Goal: Information Seeking & Learning: Learn about a topic

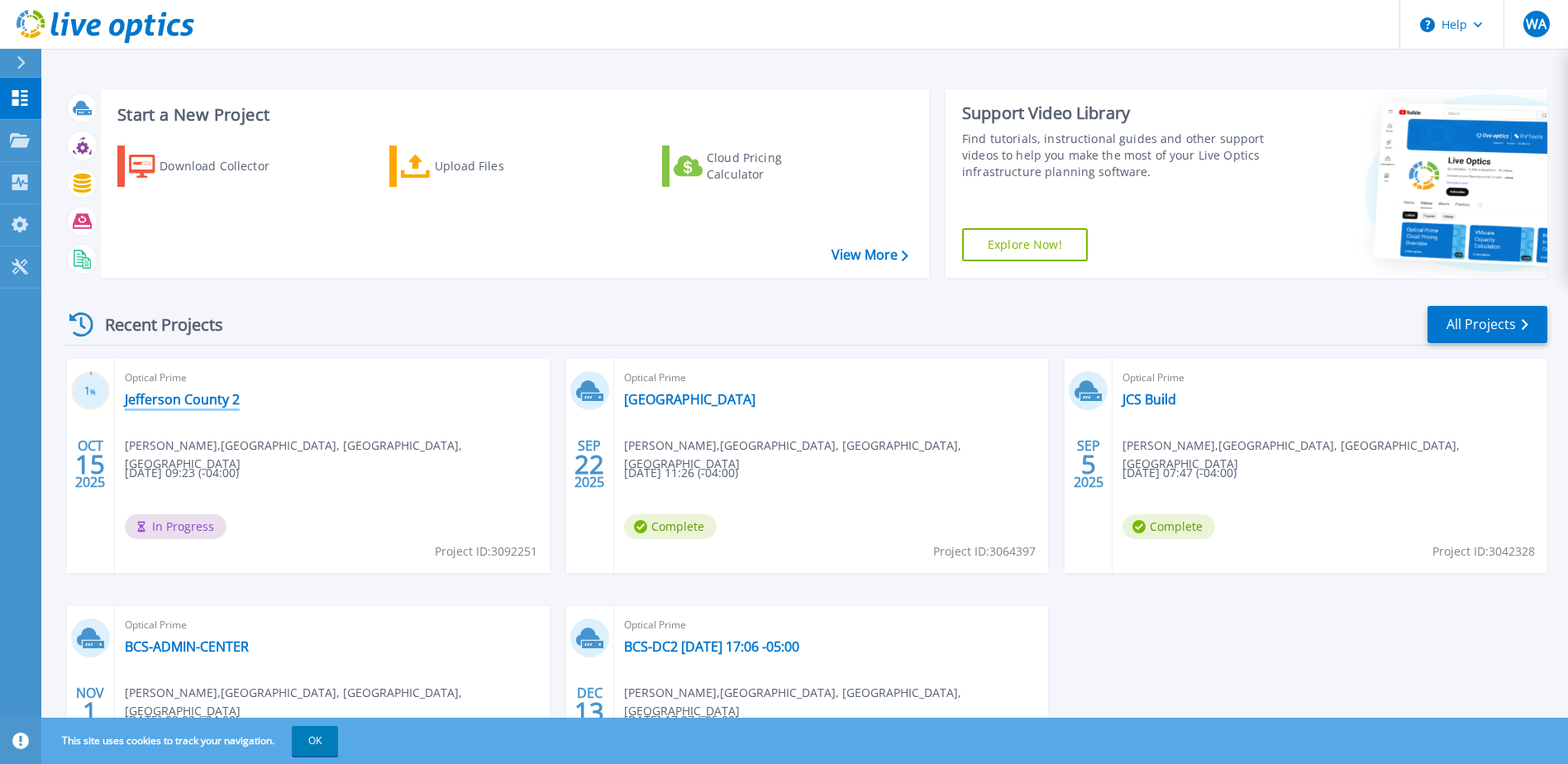
click at [208, 403] on link "Jefferson County 2" at bounding box center [182, 399] width 115 height 17
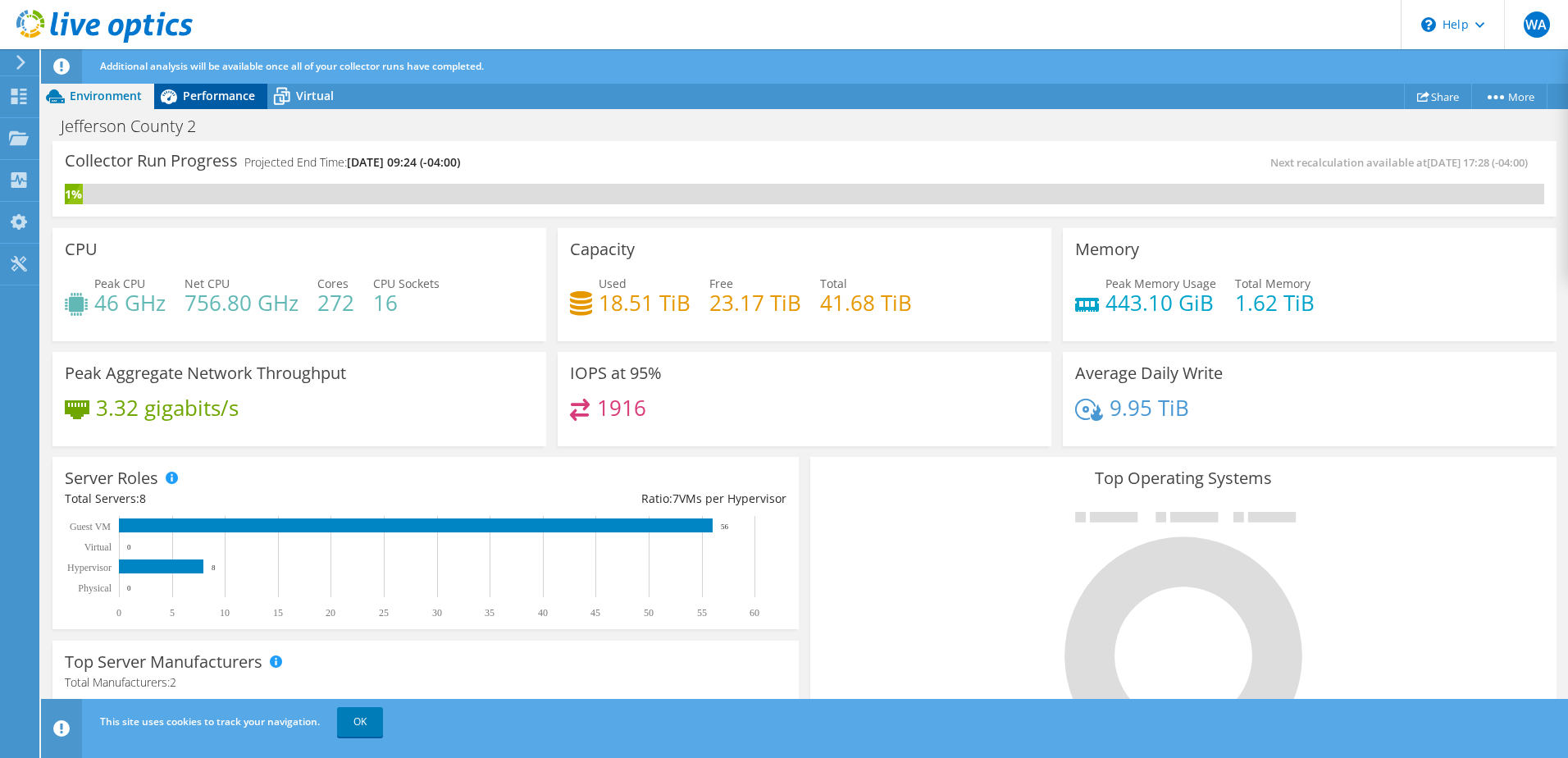
click at [186, 95] on span "Performance" at bounding box center [218, 95] width 72 height 16
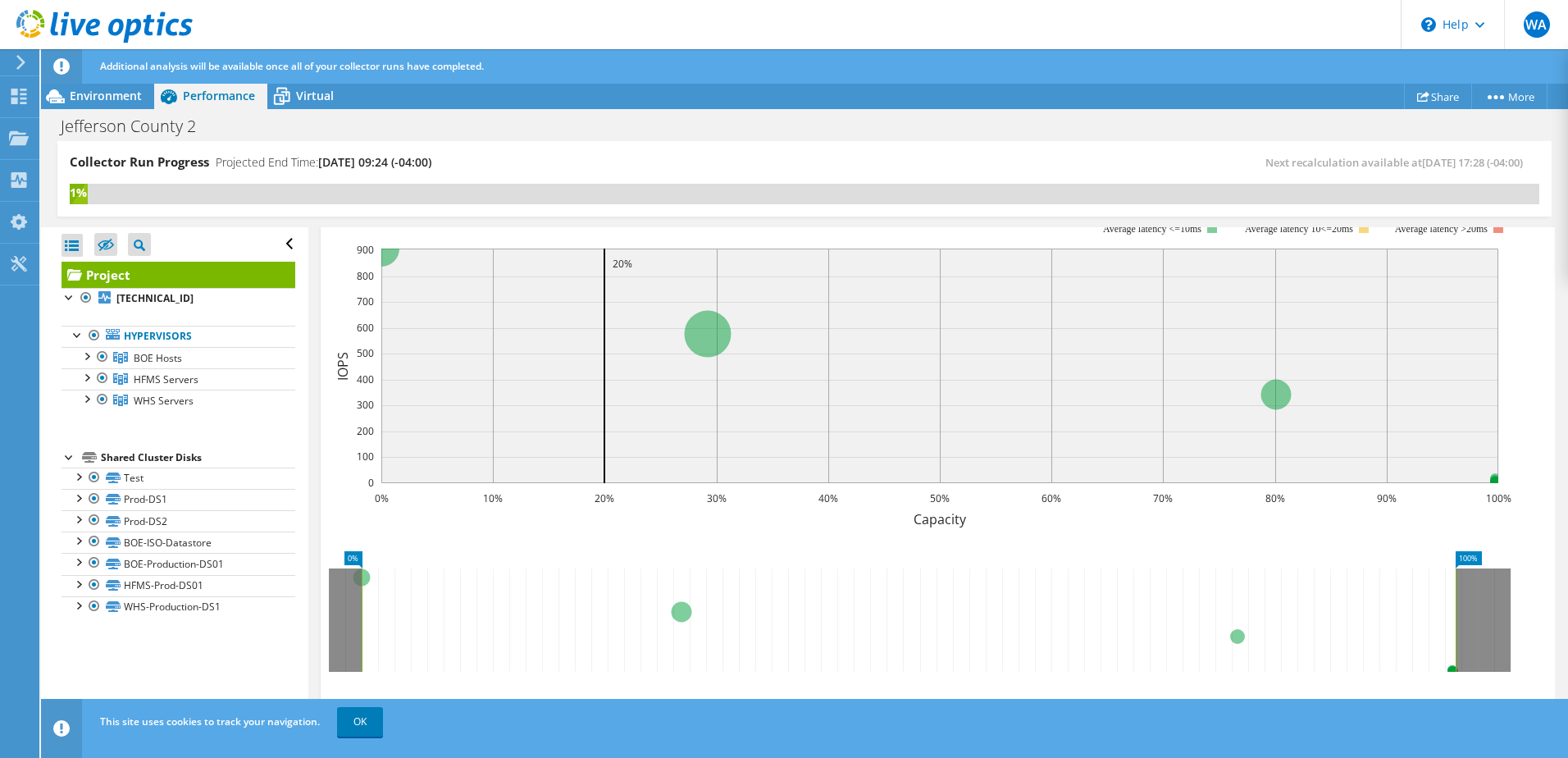
scroll to position [164, 0]
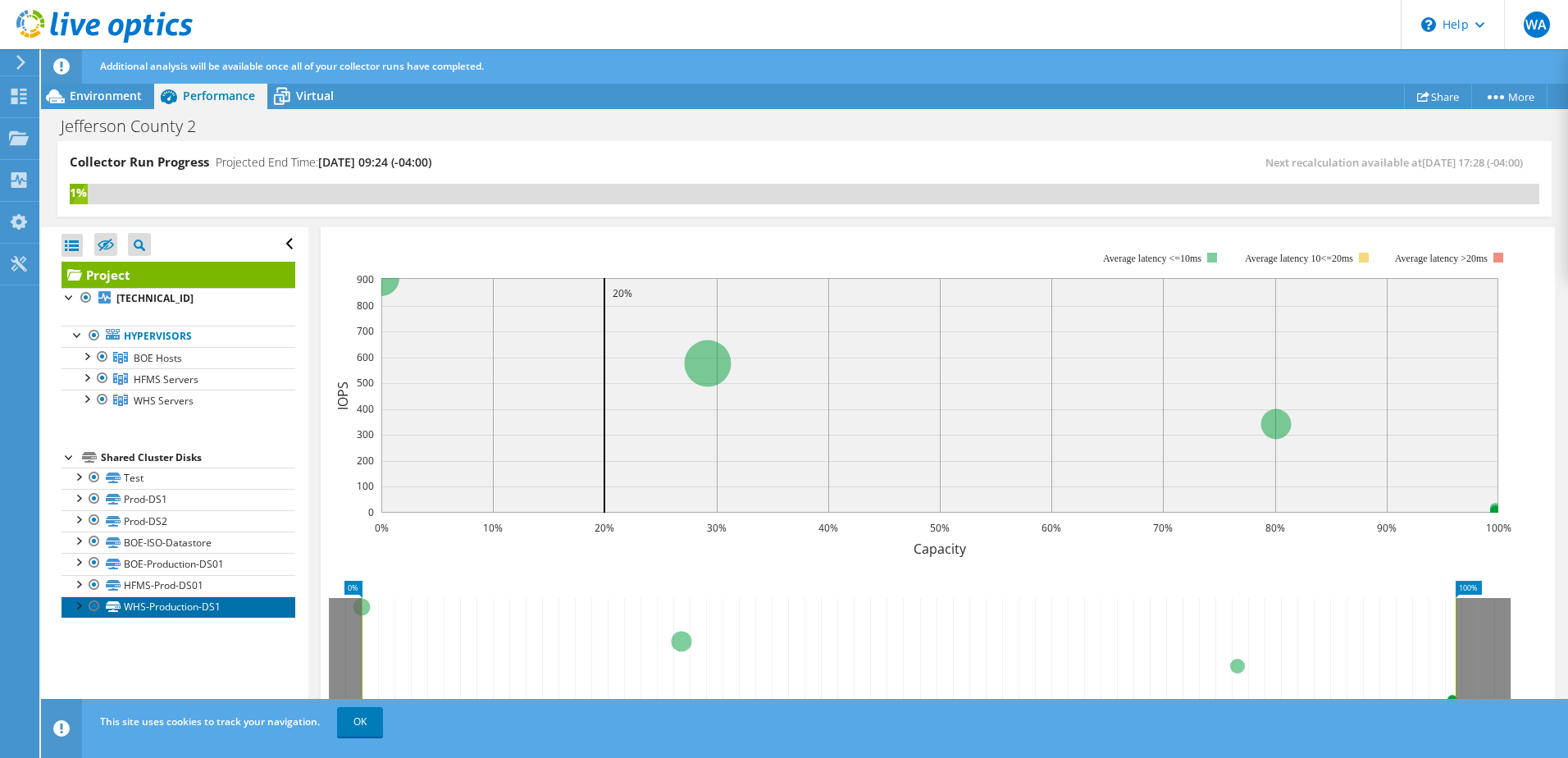
click at [176, 606] on link "WHS-Production-DS1" at bounding box center [178, 607] width 234 height 22
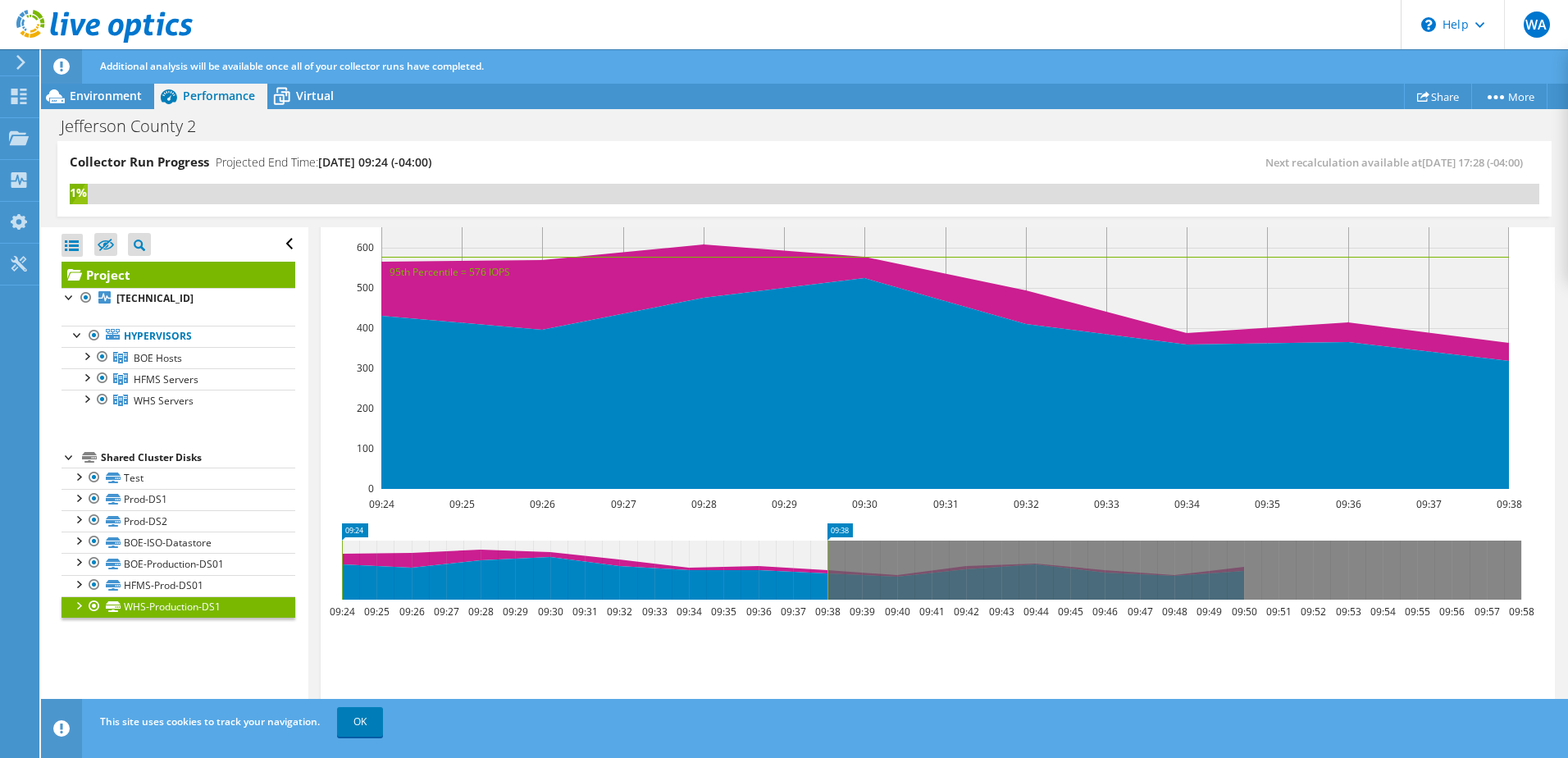
click at [79, 607] on div at bounding box center [78, 604] width 16 height 16
click at [363, 728] on link "OK" at bounding box center [360, 722] width 46 height 29
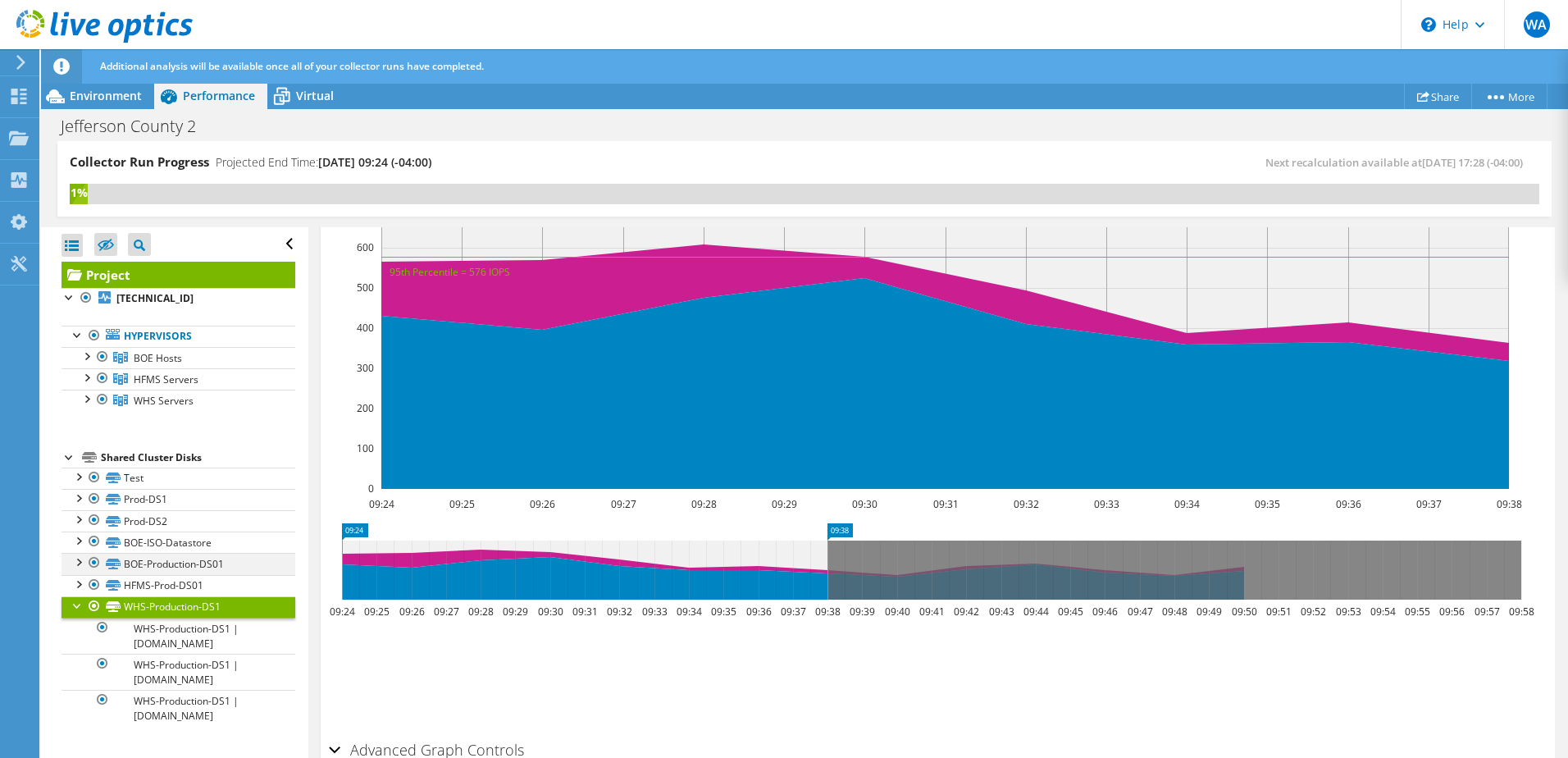
click at [76, 565] on div at bounding box center [78, 561] width 16 height 16
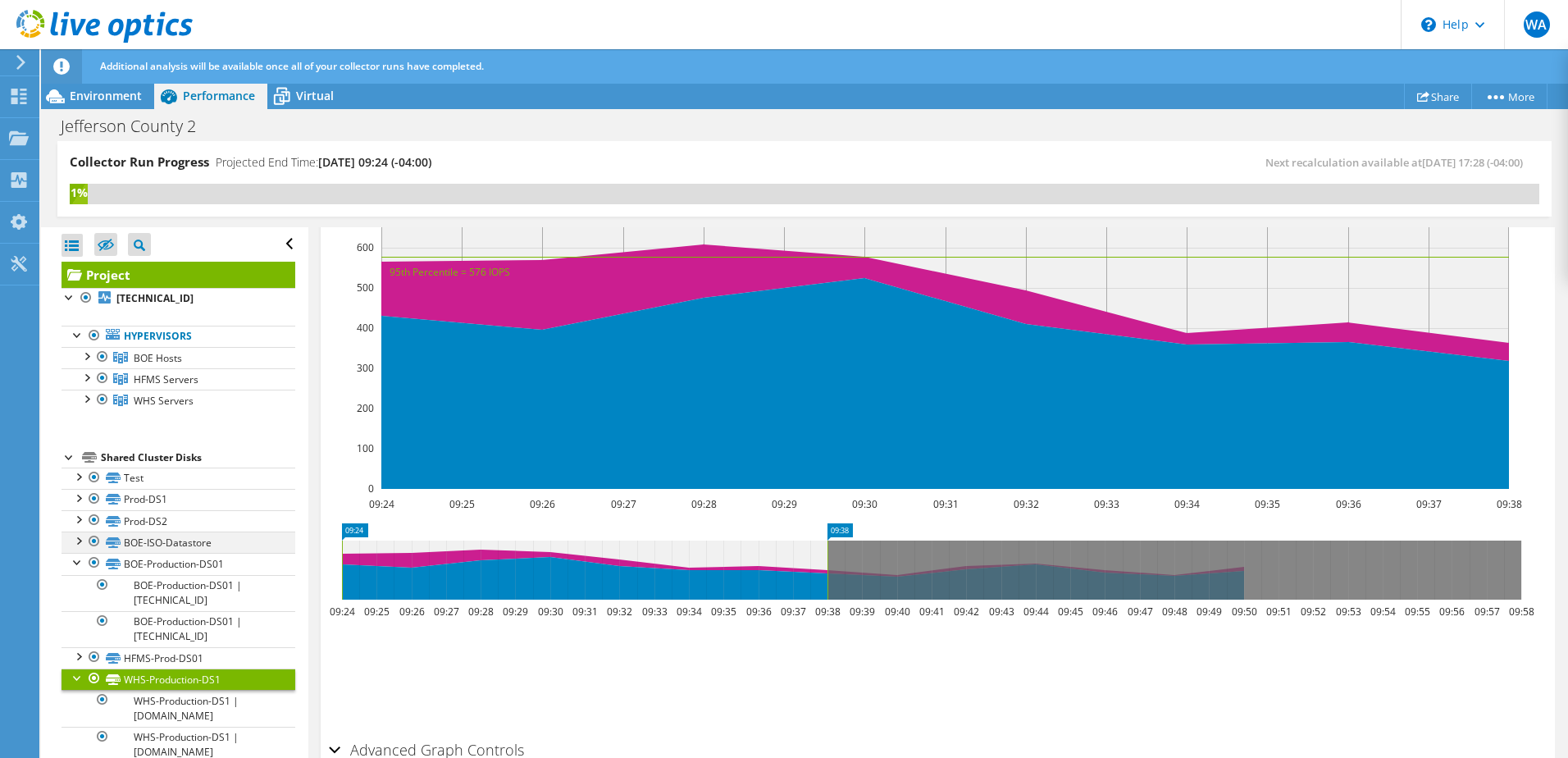
click at [78, 538] on div at bounding box center [78, 539] width 16 height 16
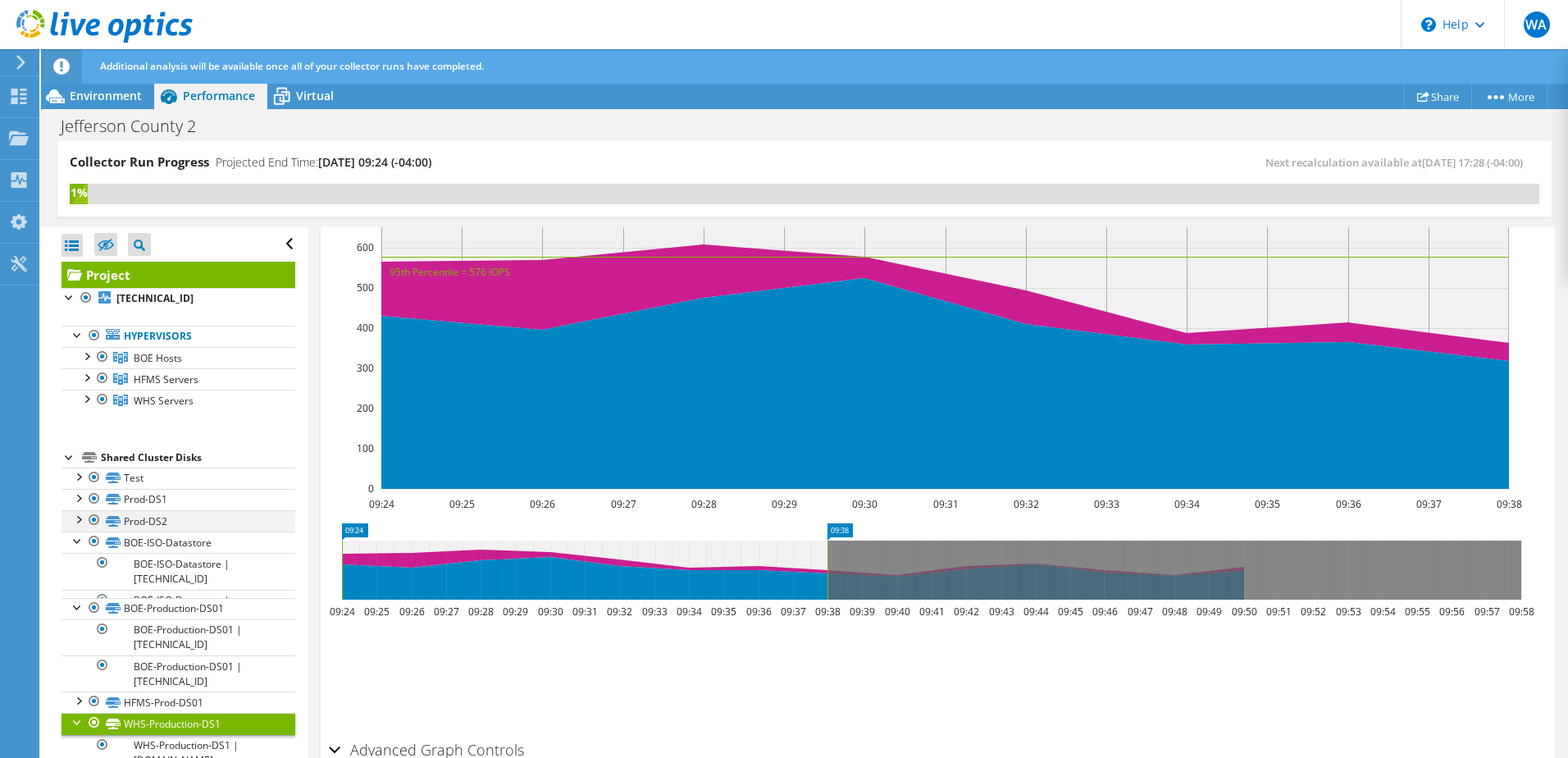
click at [80, 519] on div at bounding box center [78, 518] width 16 height 16
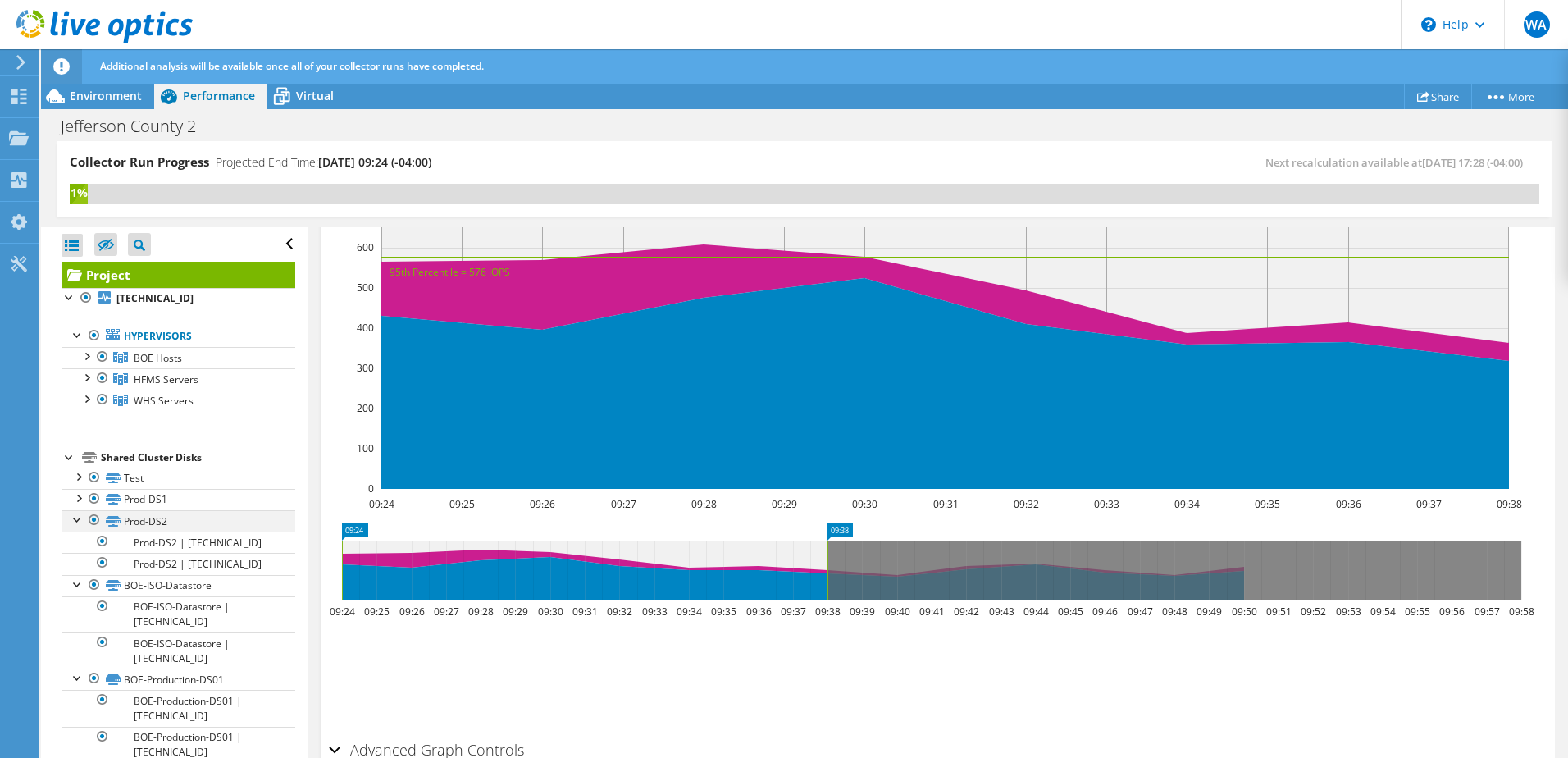
click at [80, 519] on div at bounding box center [78, 518] width 16 height 16
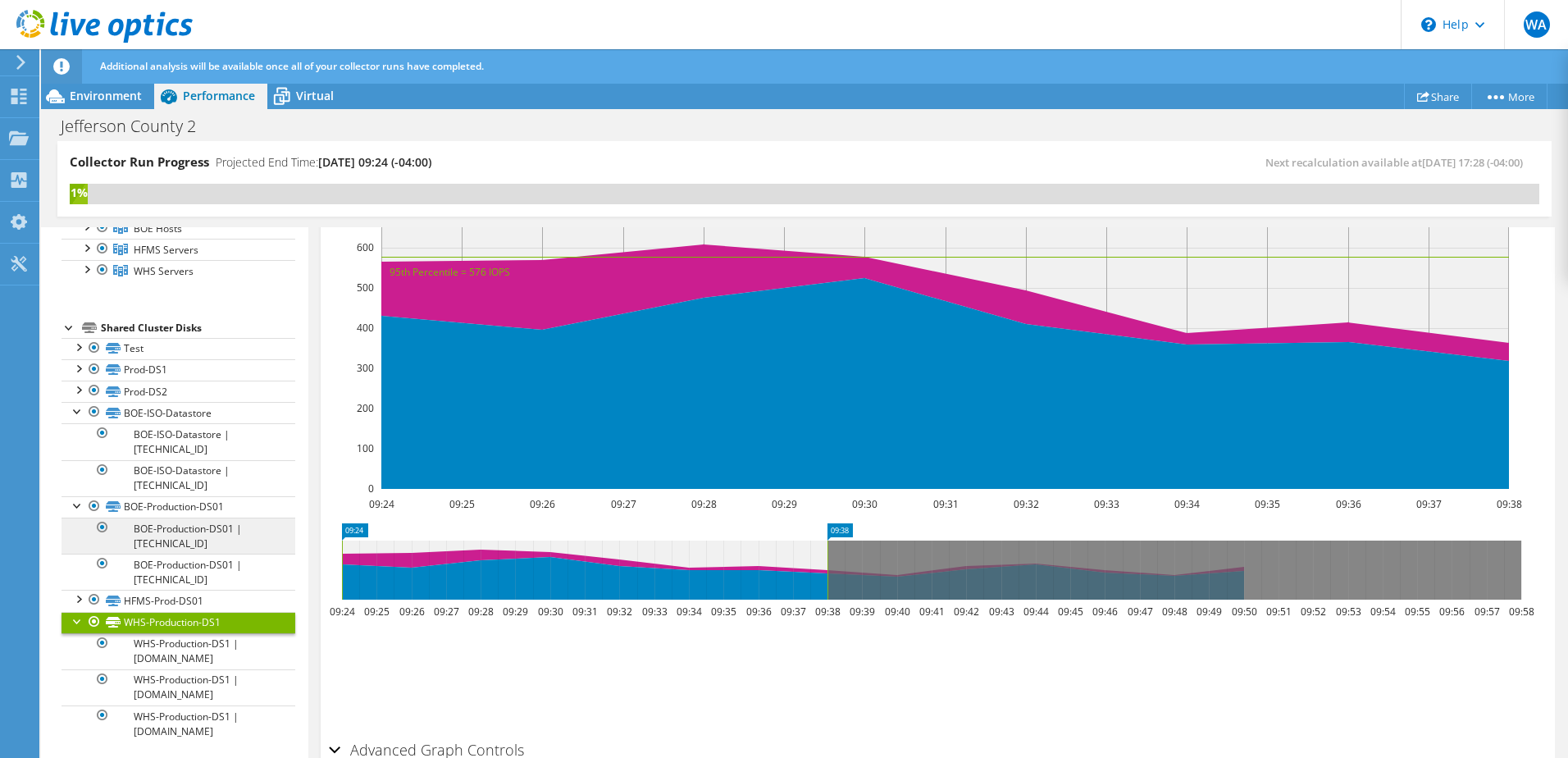
scroll to position [132, 0]
click at [77, 596] on div at bounding box center [78, 596] width 16 height 16
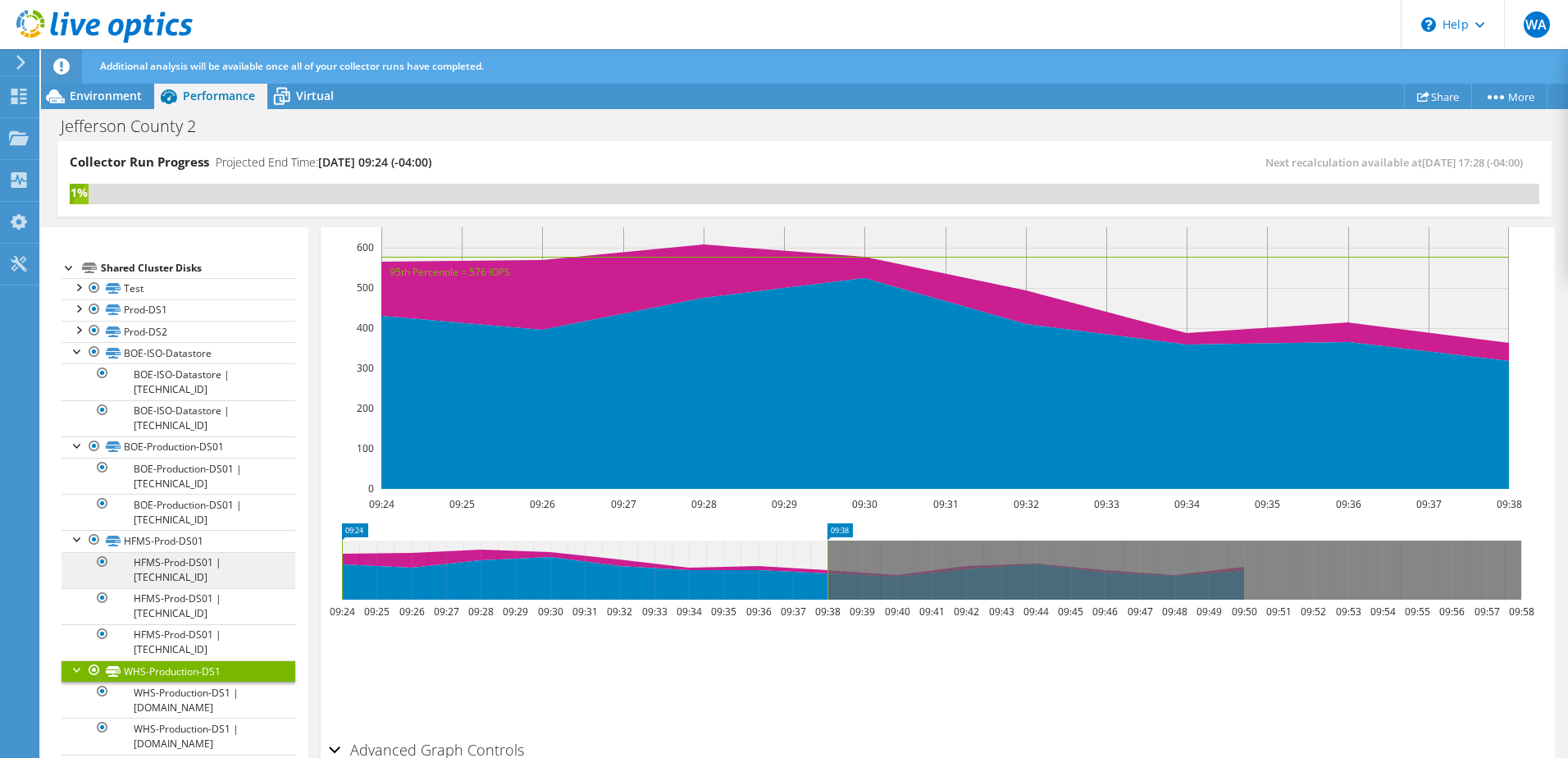
scroll to position [213, 0]
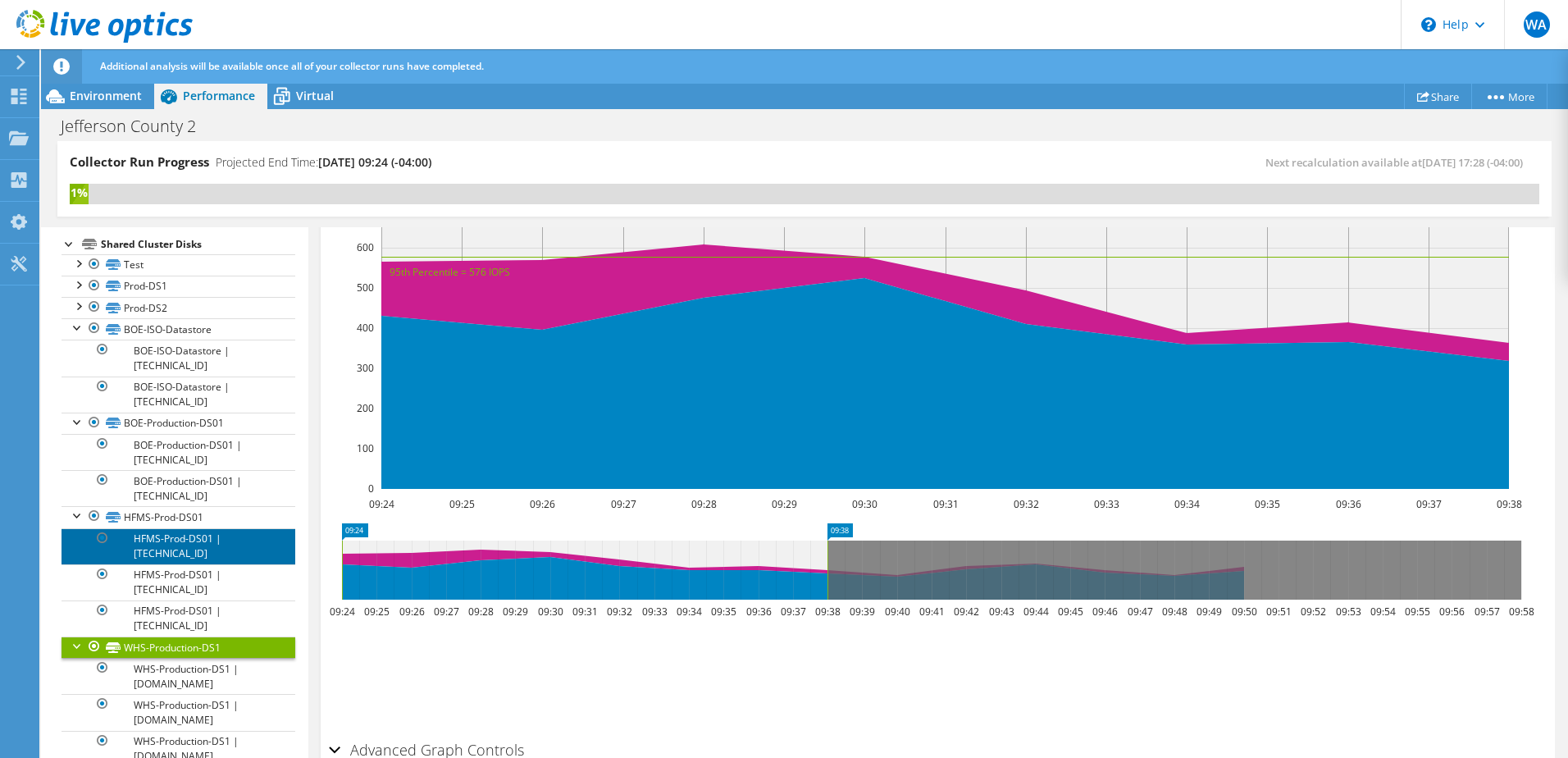
click at [186, 544] on link "HFMS-Prod-DS01 | [TECHNICAL_ID]" at bounding box center [178, 547] width 234 height 36
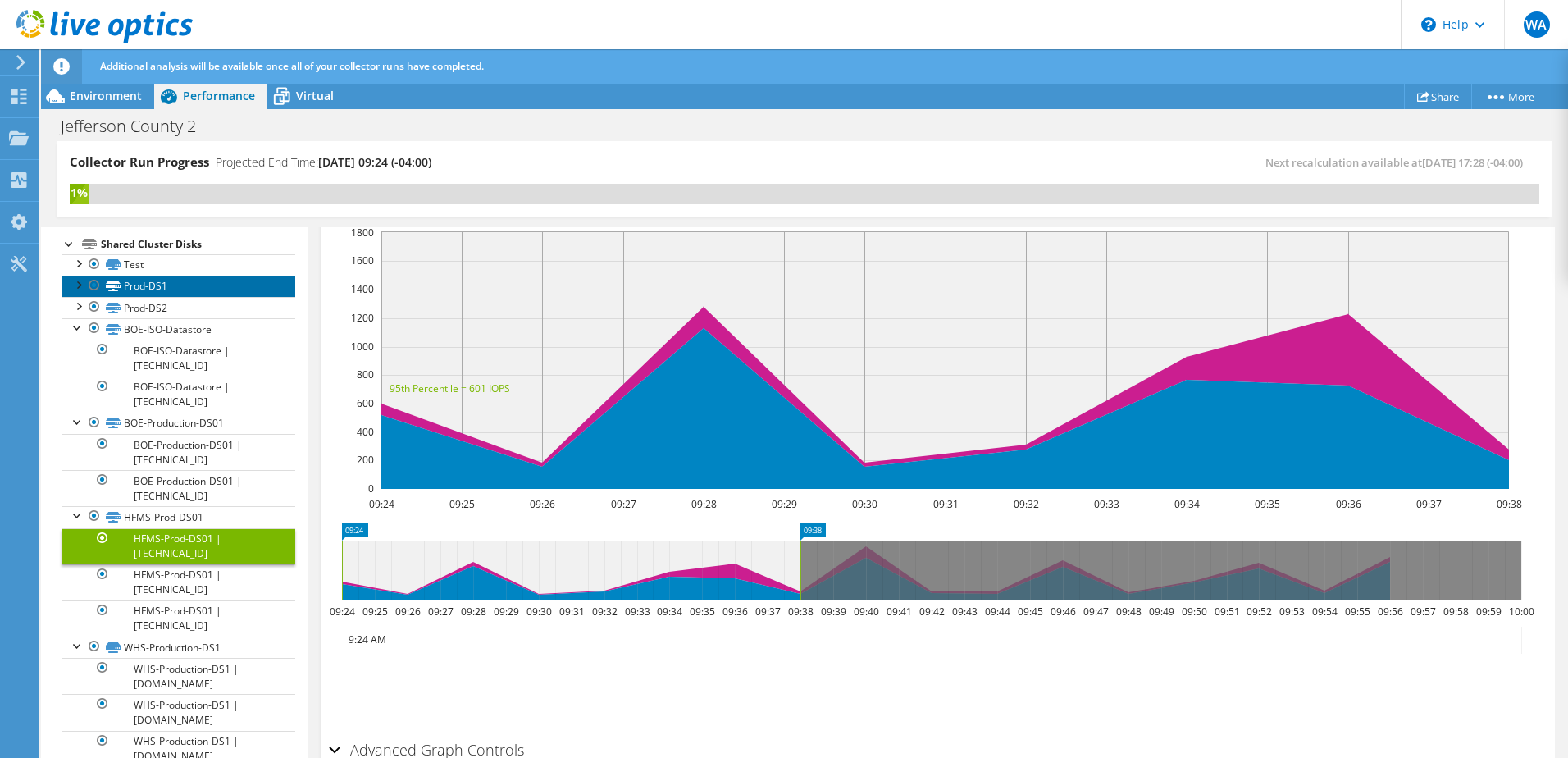
click at [166, 292] on link "Prod-DS1" at bounding box center [178, 286] width 234 height 22
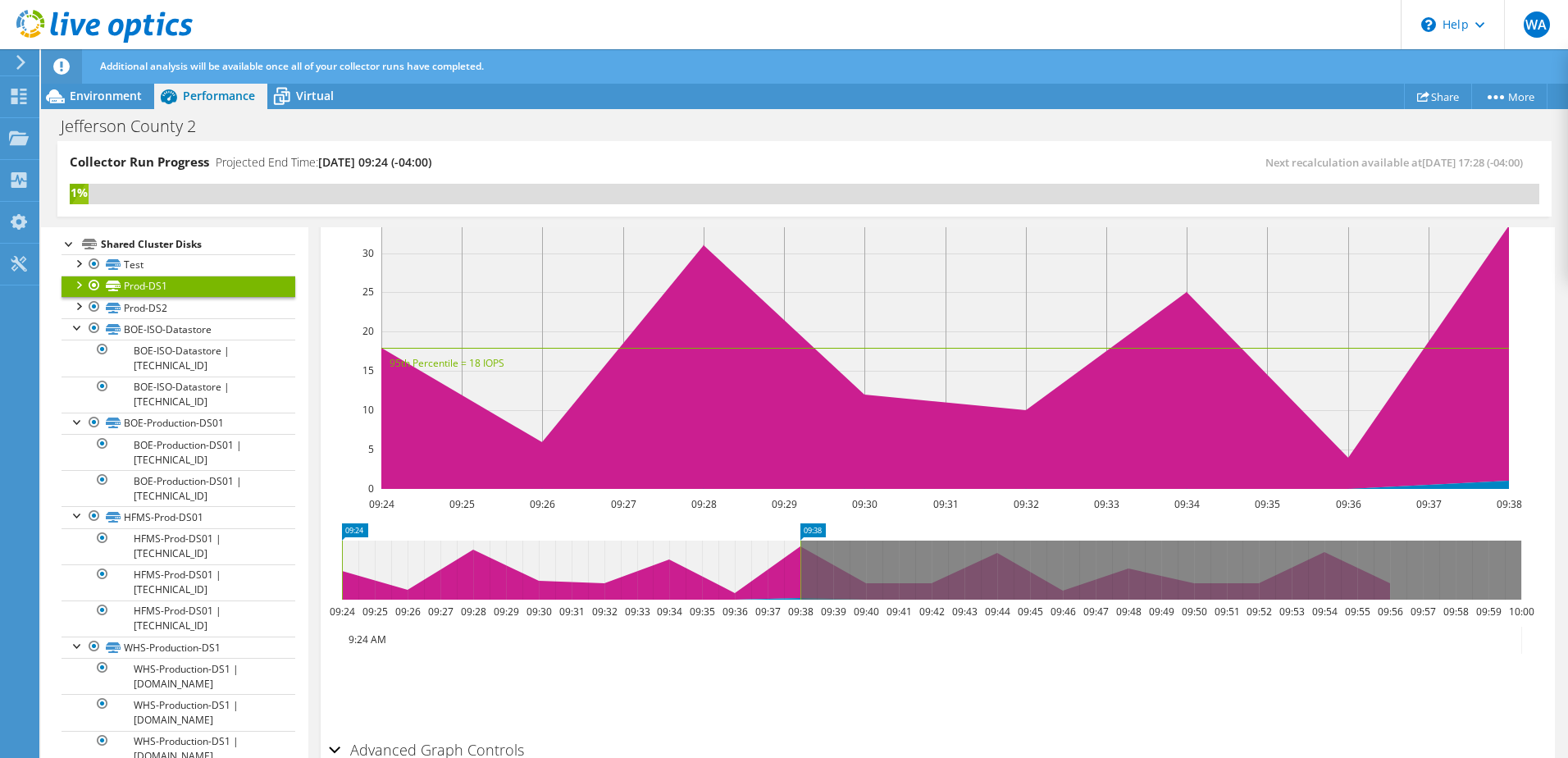
click at [77, 286] on div at bounding box center [78, 284] width 16 height 16
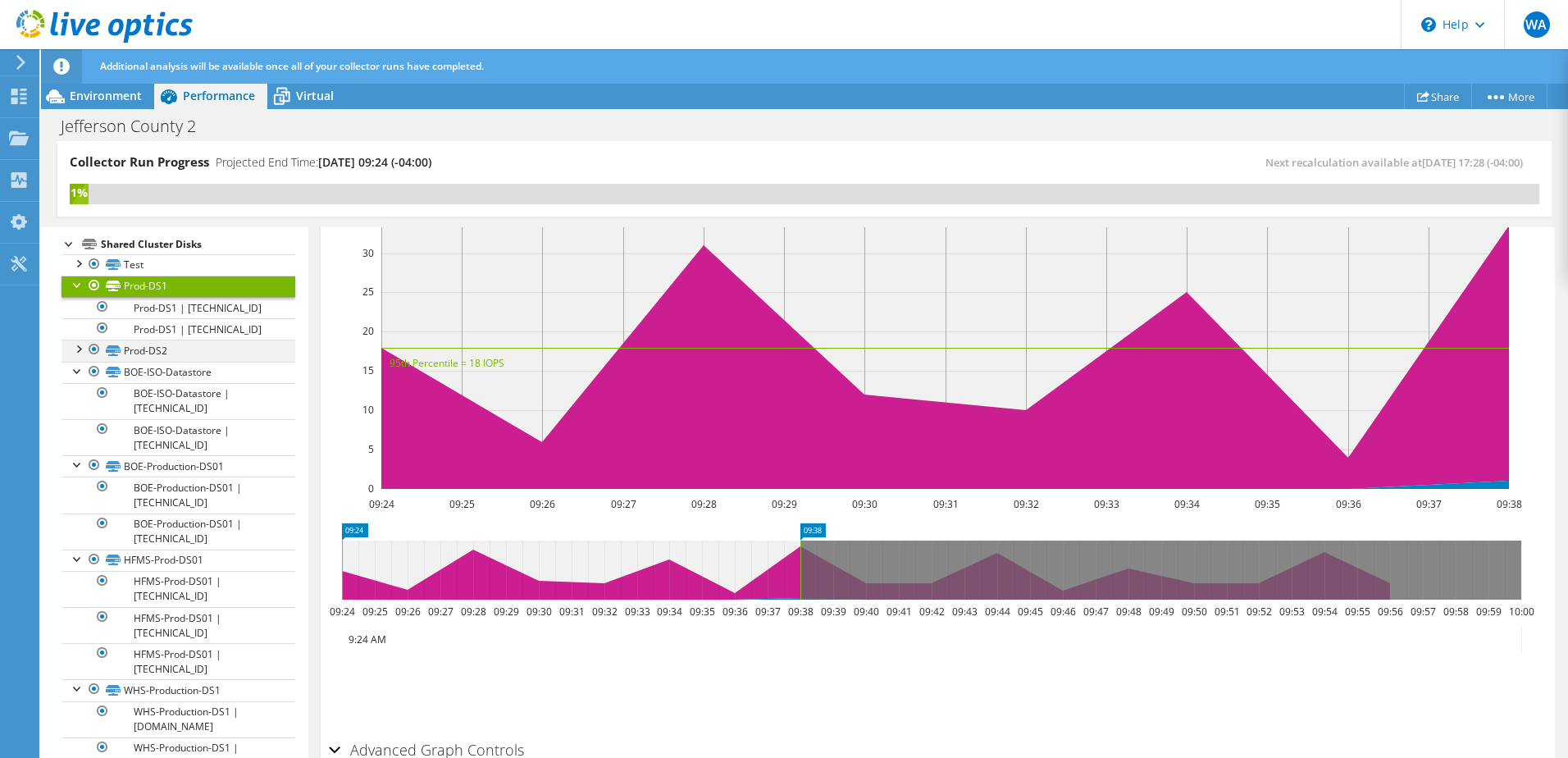
click at [82, 345] on div at bounding box center [78, 347] width 16 height 16
